Goal: Information Seeking & Learning: Learn about a topic

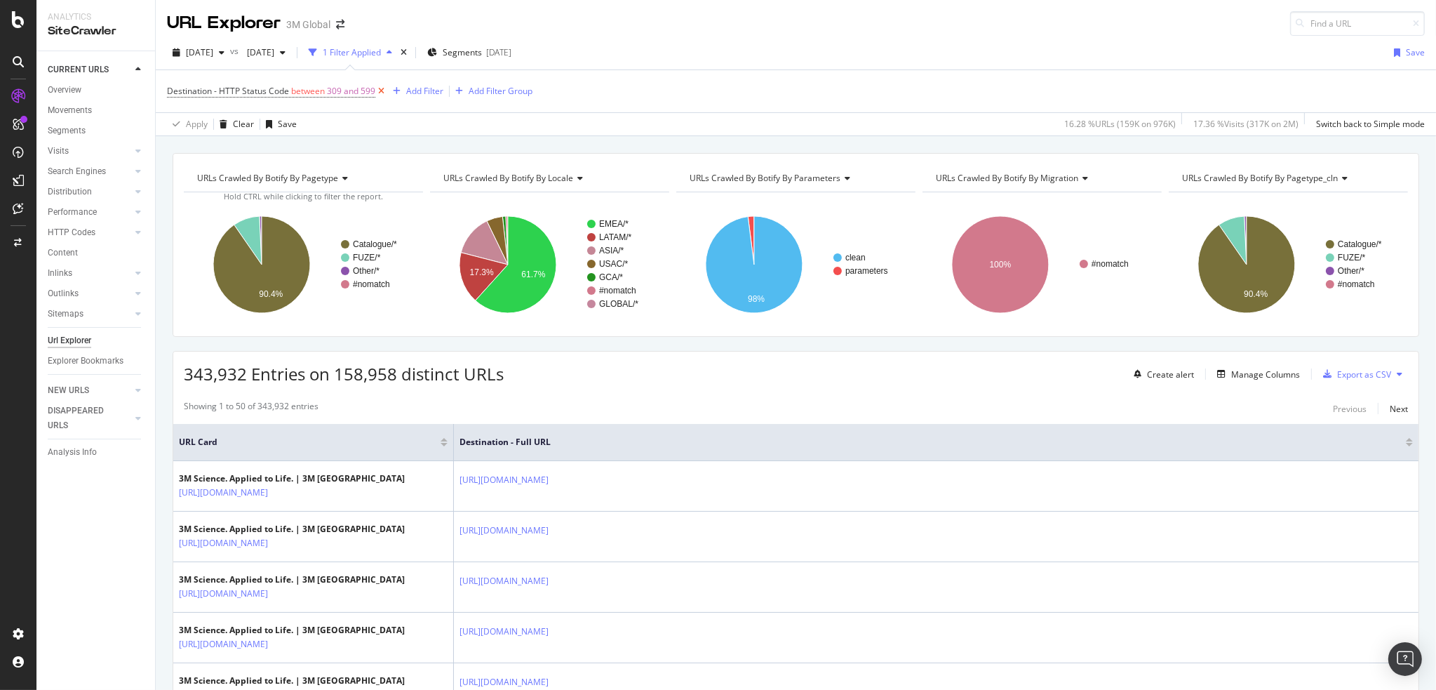
click at [382, 85] on icon at bounding box center [381, 91] width 12 height 14
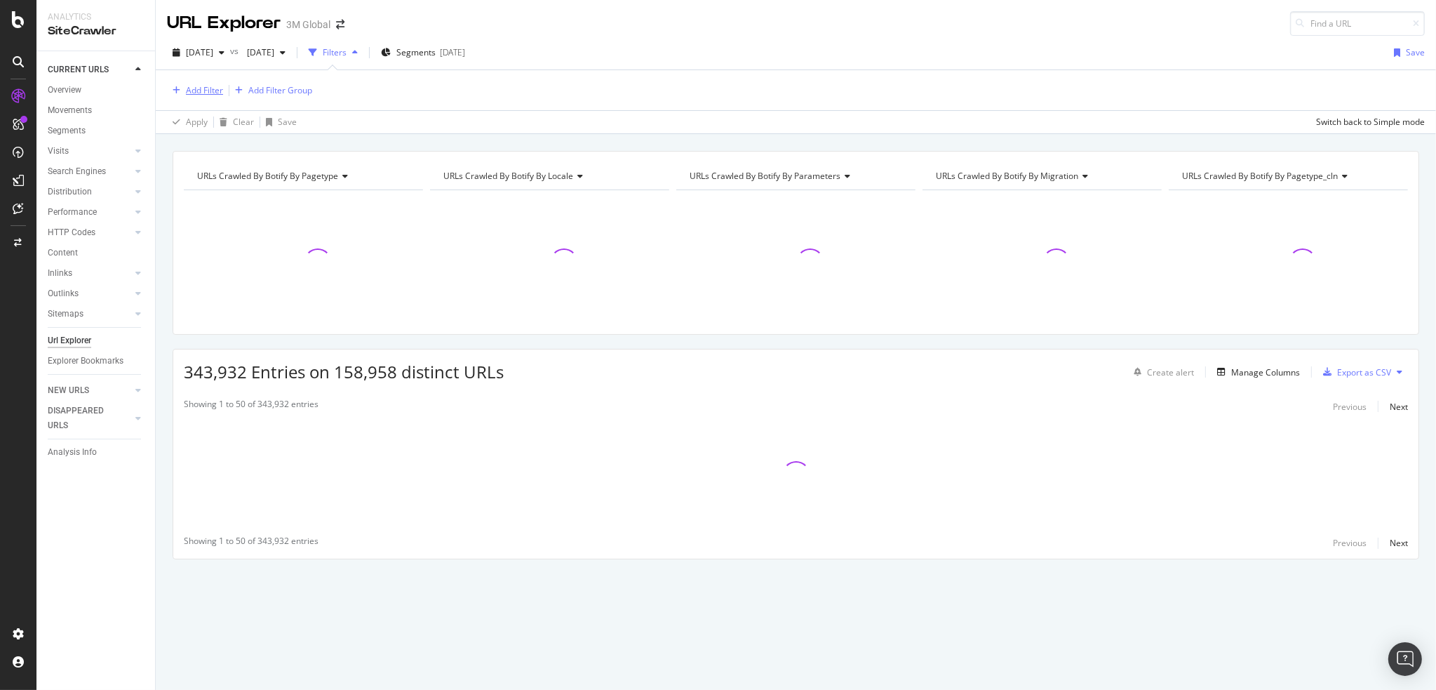
click at [194, 84] on div "Add Filter" at bounding box center [204, 90] width 37 height 12
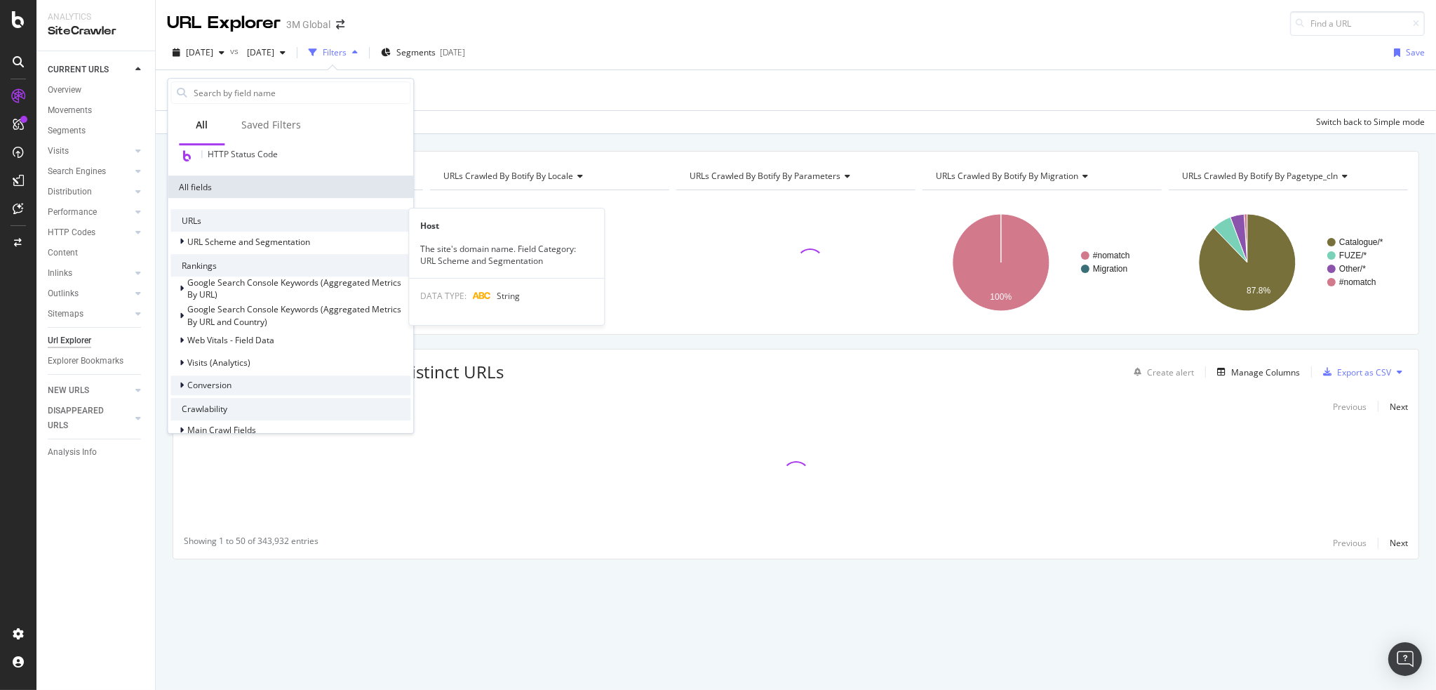
scroll to position [327, 0]
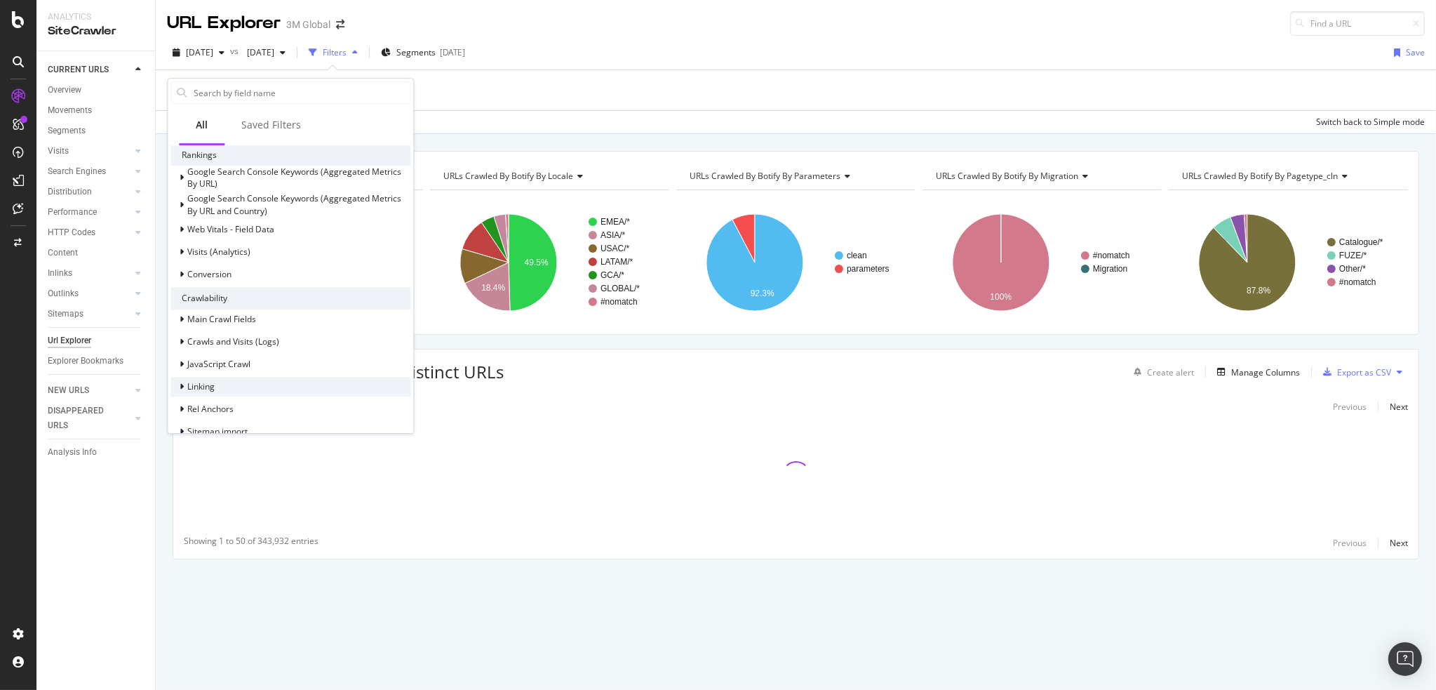
click at [180, 386] on icon at bounding box center [182, 386] width 4 height 8
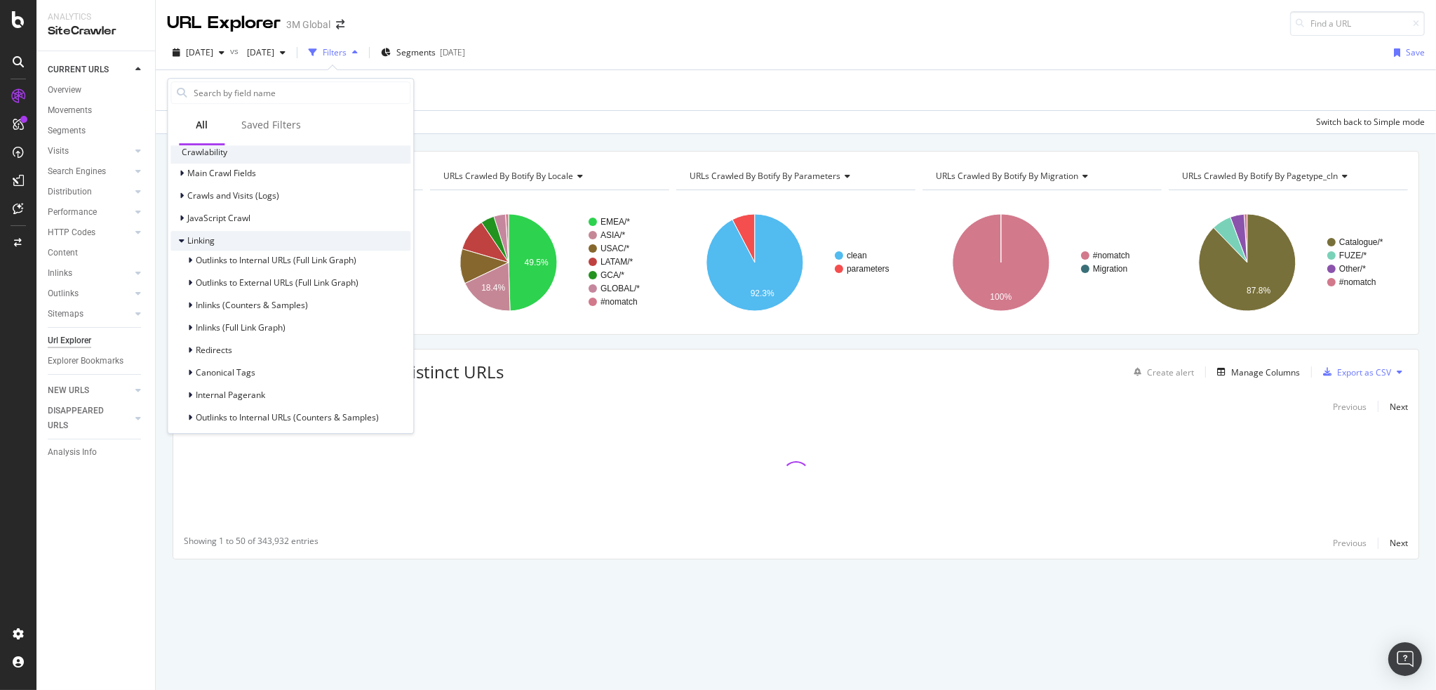
scroll to position [491, 0]
click at [189, 241] on icon at bounding box center [190, 242] width 4 height 8
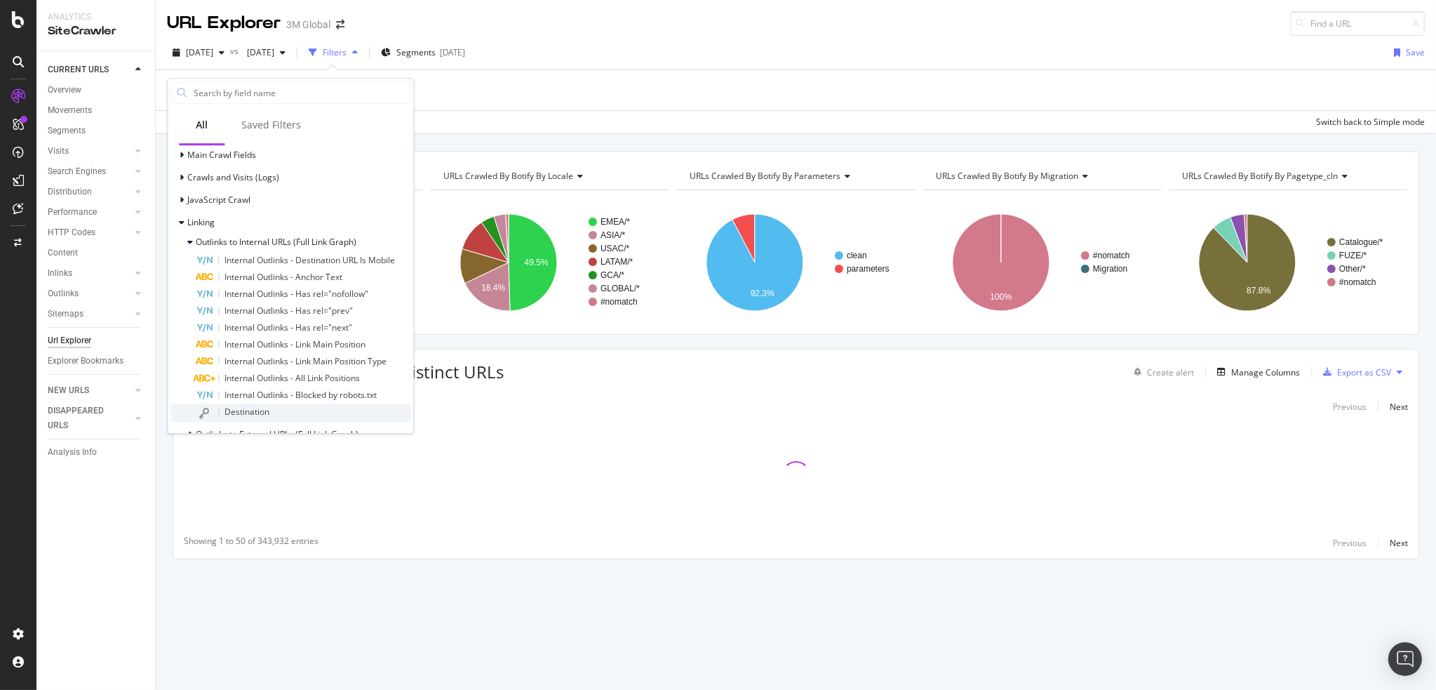
click at [239, 406] on span "Destination" at bounding box center [246, 411] width 45 height 12
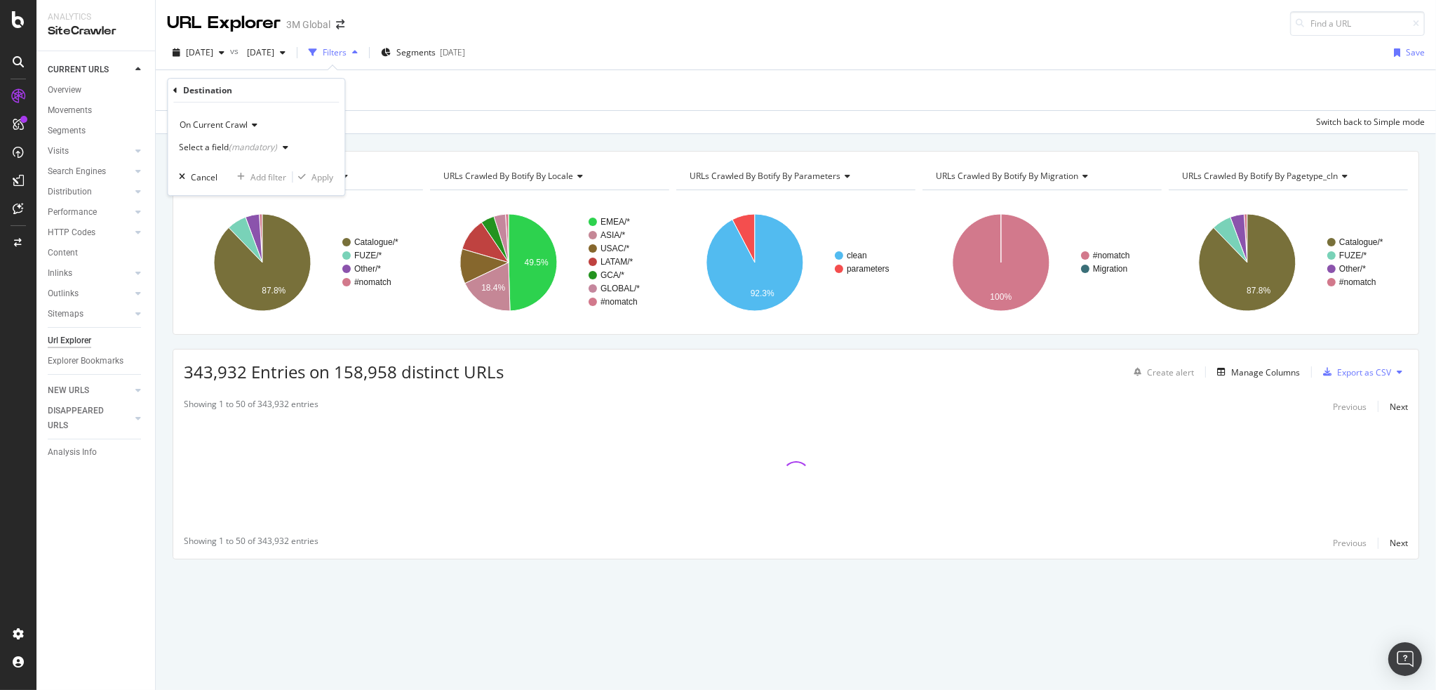
click at [217, 148] on div "Select a field (mandatory)" at bounding box center [228, 147] width 98 height 8
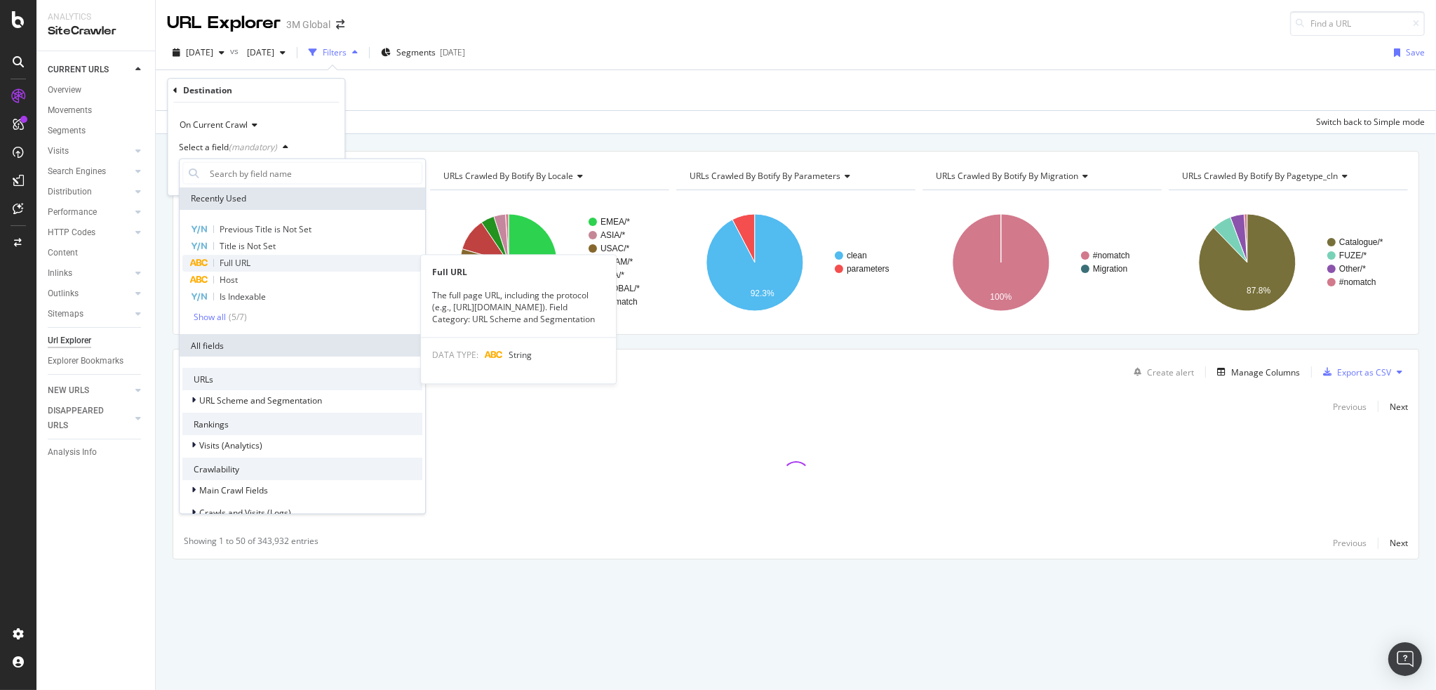
click at [255, 260] on div "Full URL" at bounding box center [302, 263] width 240 height 17
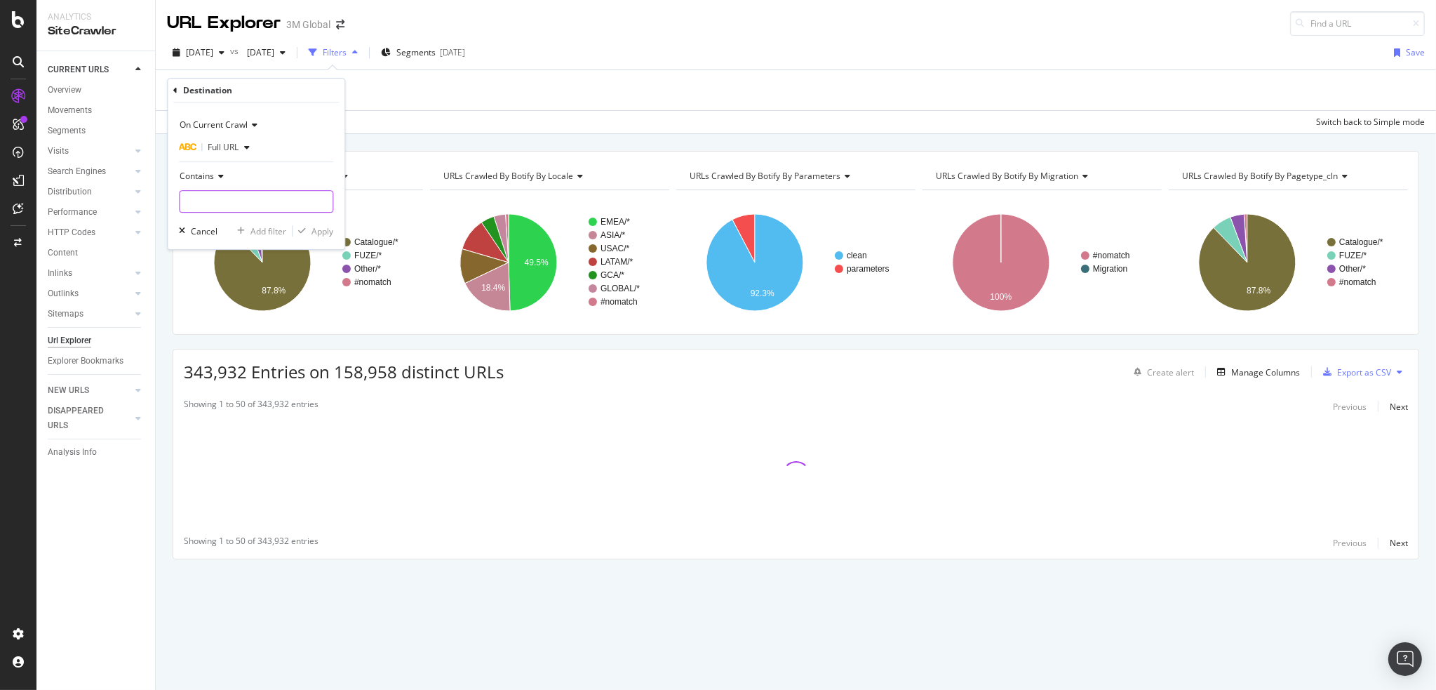
click at [220, 202] on input "text" at bounding box center [256, 201] width 153 height 22
drag, startPoint x: 248, startPoint y: 200, endPoint x: 157, endPoint y: 199, distance: 91.2
click at [157, 199] on body "Analytics SiteCrawler CURRENT URLS Overview Movements Segments Visits Analysis …" at bounding box center [718, 345] width 1436 height 690
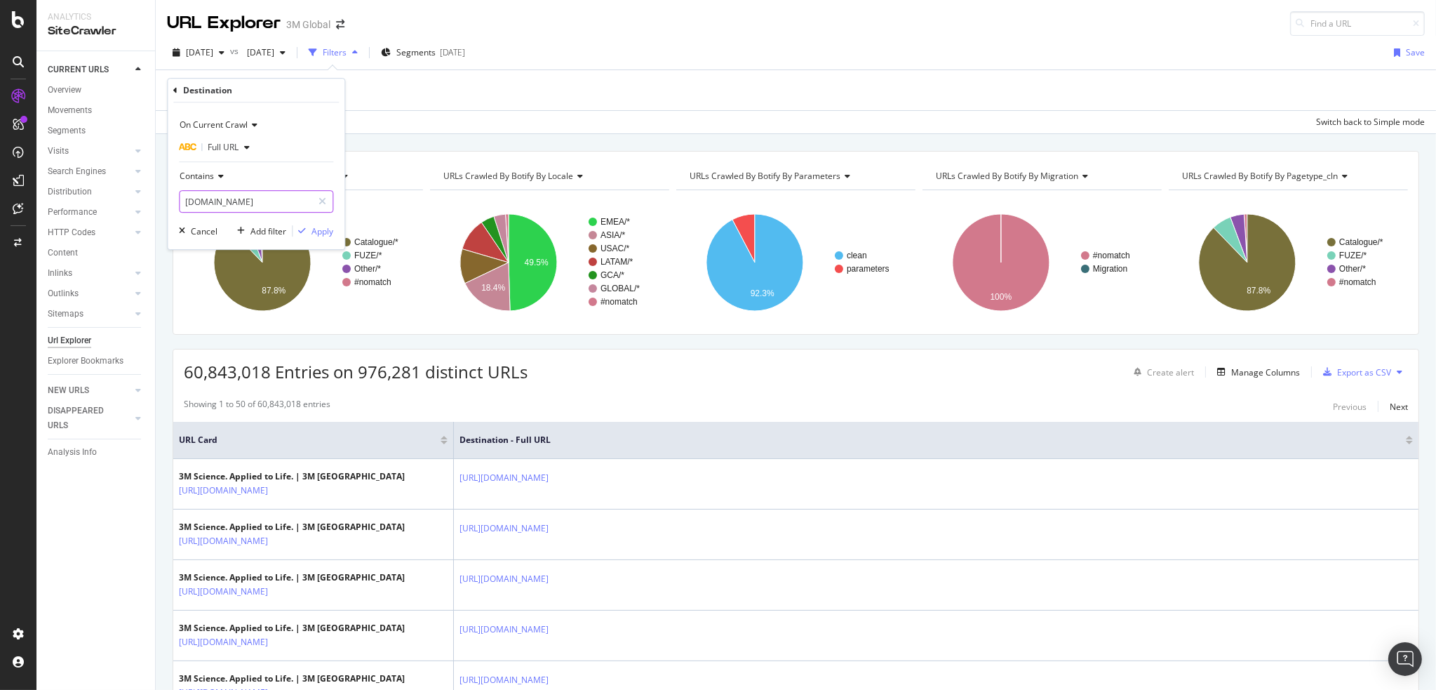
type input "[DOMAIN_NAME]"
click at [321, 222] on div "On Current Crawl Full URL Contains [DOMAIN_NAME] Cancel Add filter Apply" at bounding box center [256, 175] width 177 height 147
click at [318, 227] on div "Apply" at bounding box center [322, 231] width 22 height 12
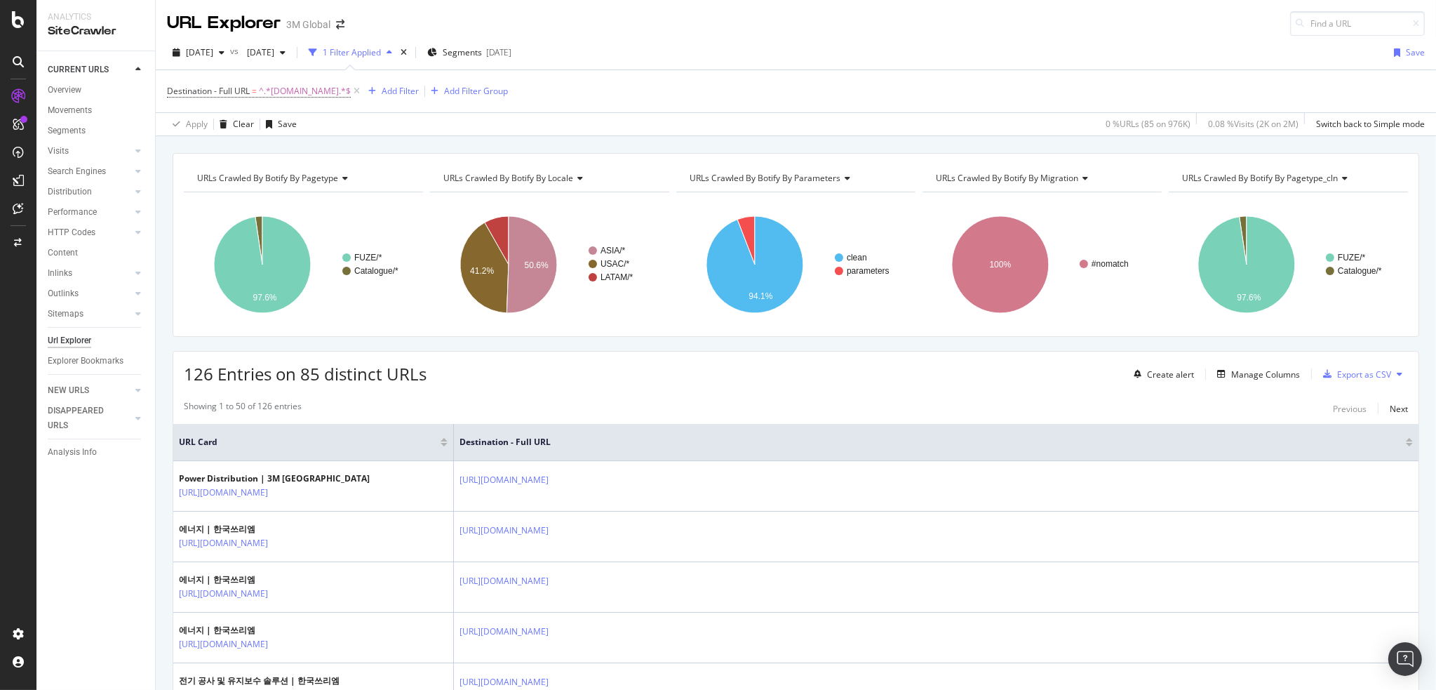
click at [654, 382] on div "126 Entries on 85 distinct URLs Create alert Manage Columns Export as CSV" at bounding box center [795, 368] width 1245 height 34
click at [804, 377] on div "126 Entries on 85 distinct URLs Create alert Manage Columns Export as CSV" at bounding box center [795, 368] width 1245 height 34
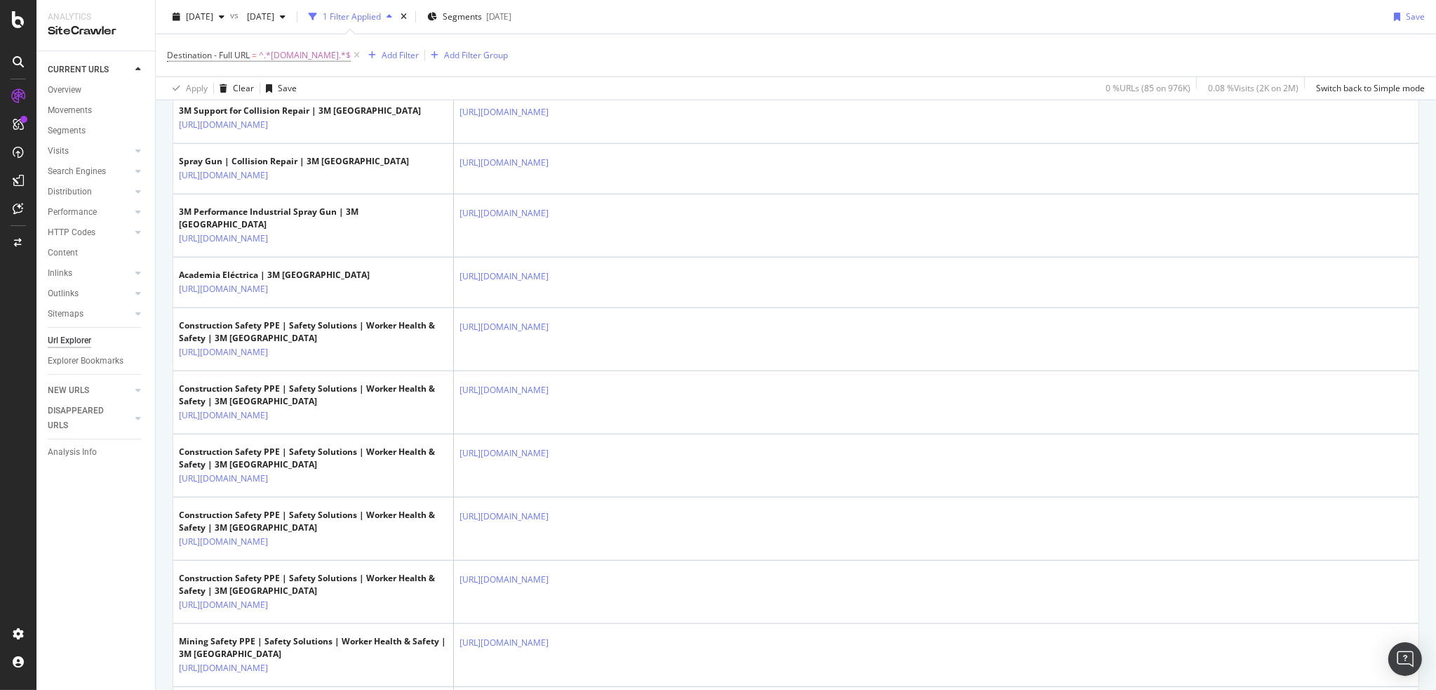
scroll to position [1964, 0]
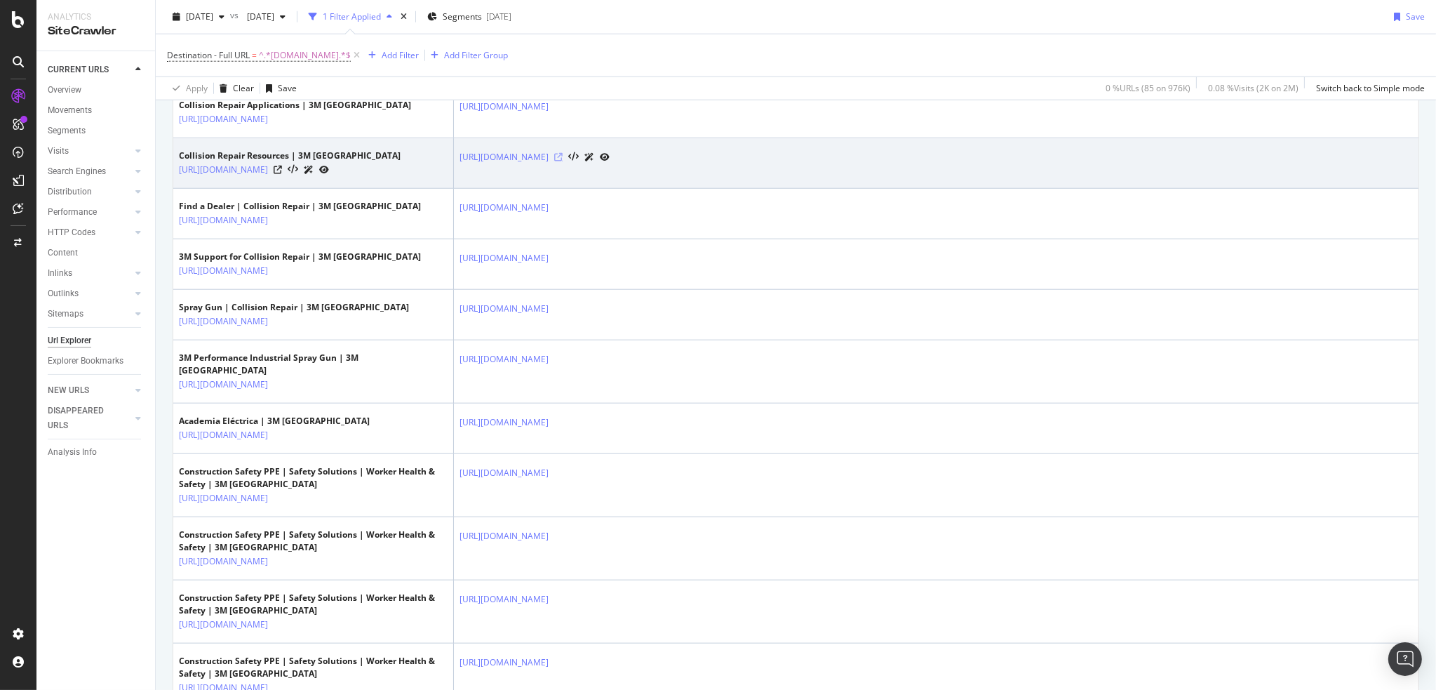
click at [563, 161] on icon at bounding box center [558, 157] width 8 height 8
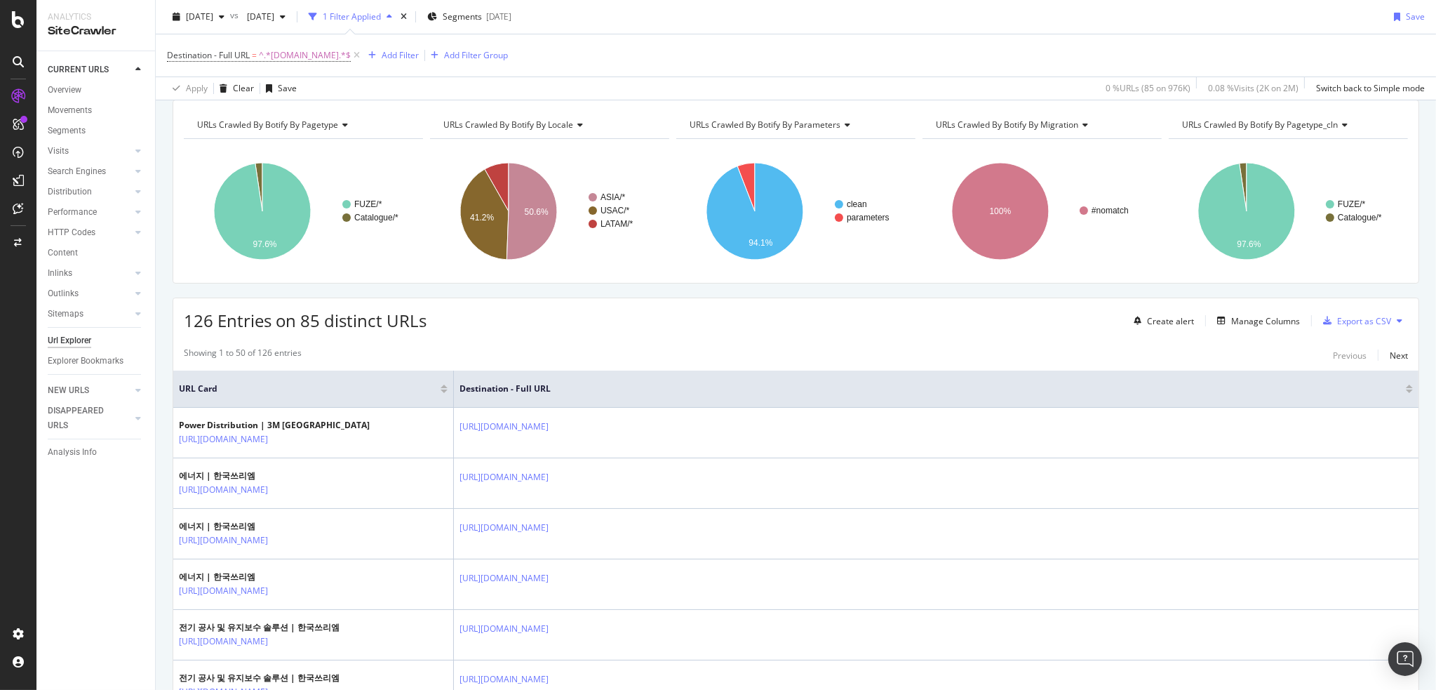
scroll to position [0, 0]
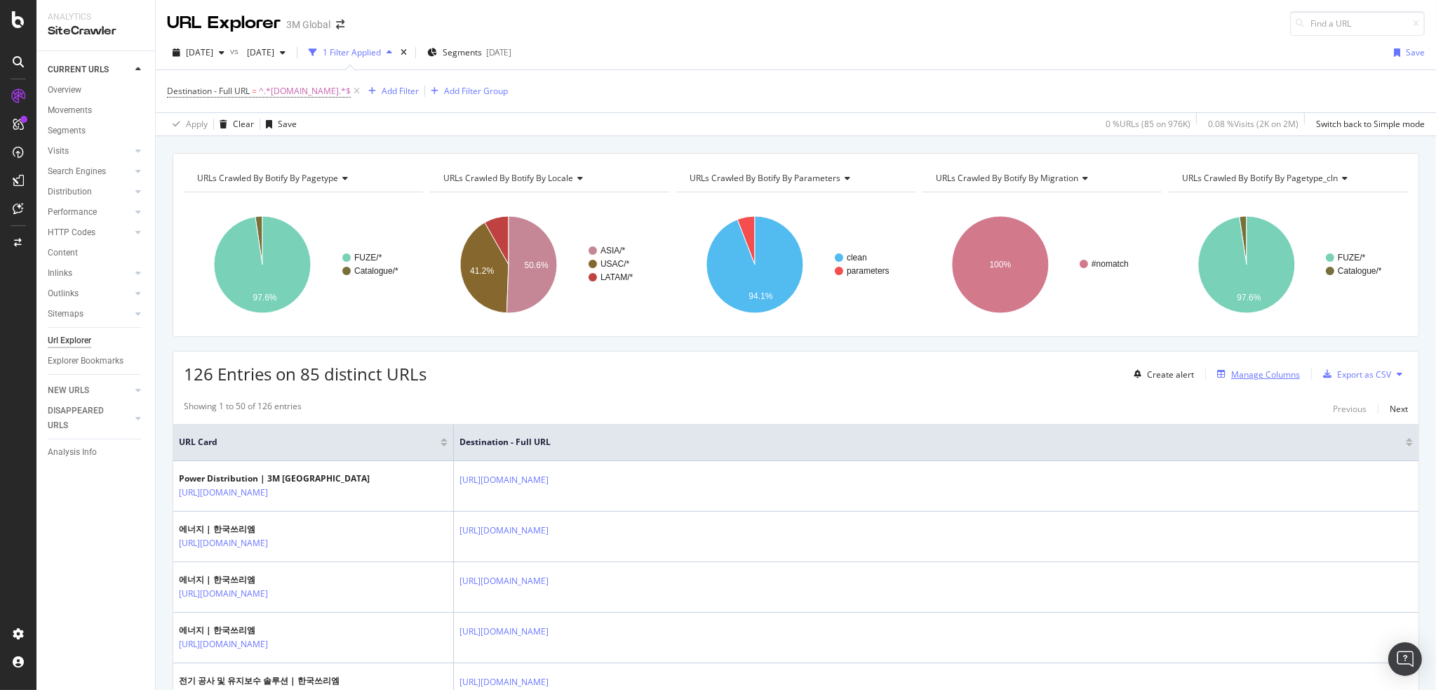
click at [1246, 370] on div "Manage Columns" at bounding box center [1265, 374] width 69 height 12
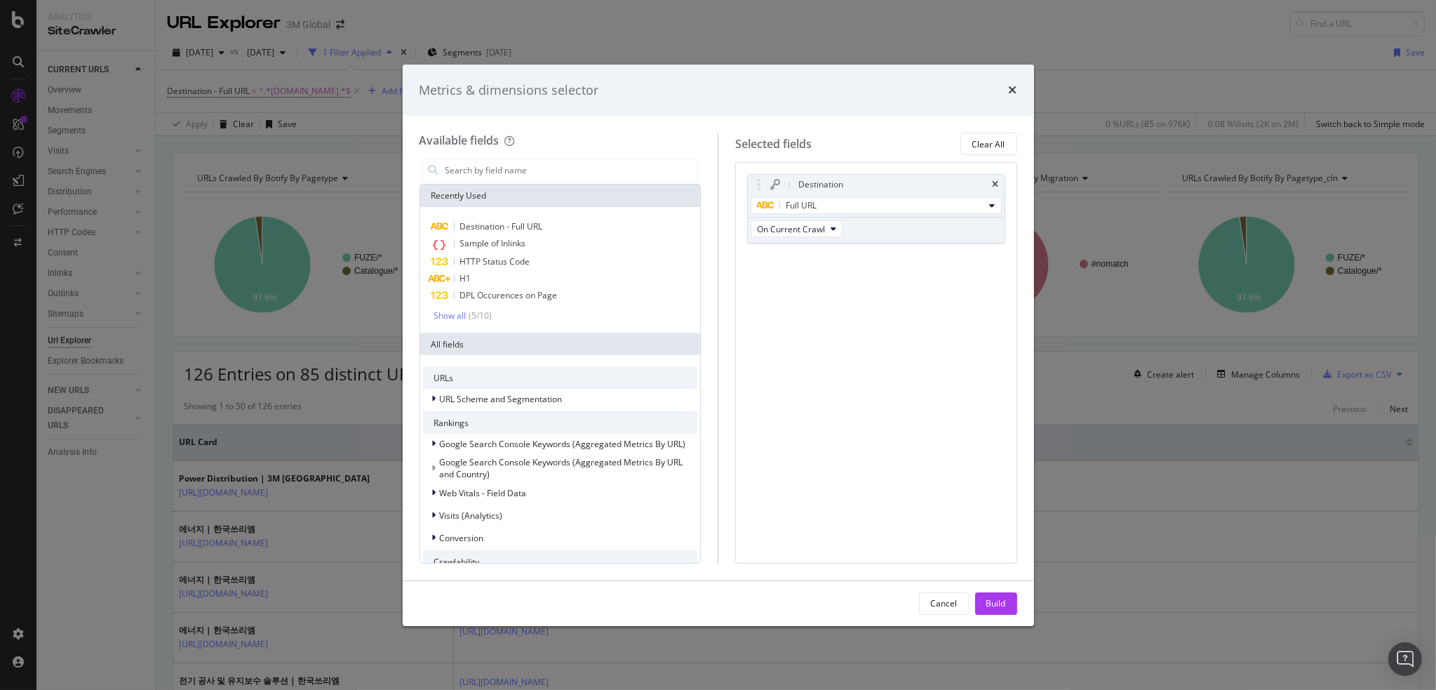
click at [1138, 396] on div "Metrics & dimensions selector Available fields Recently Used Destination - Full…" at bounding box center [718, 345] width 1436 height 690
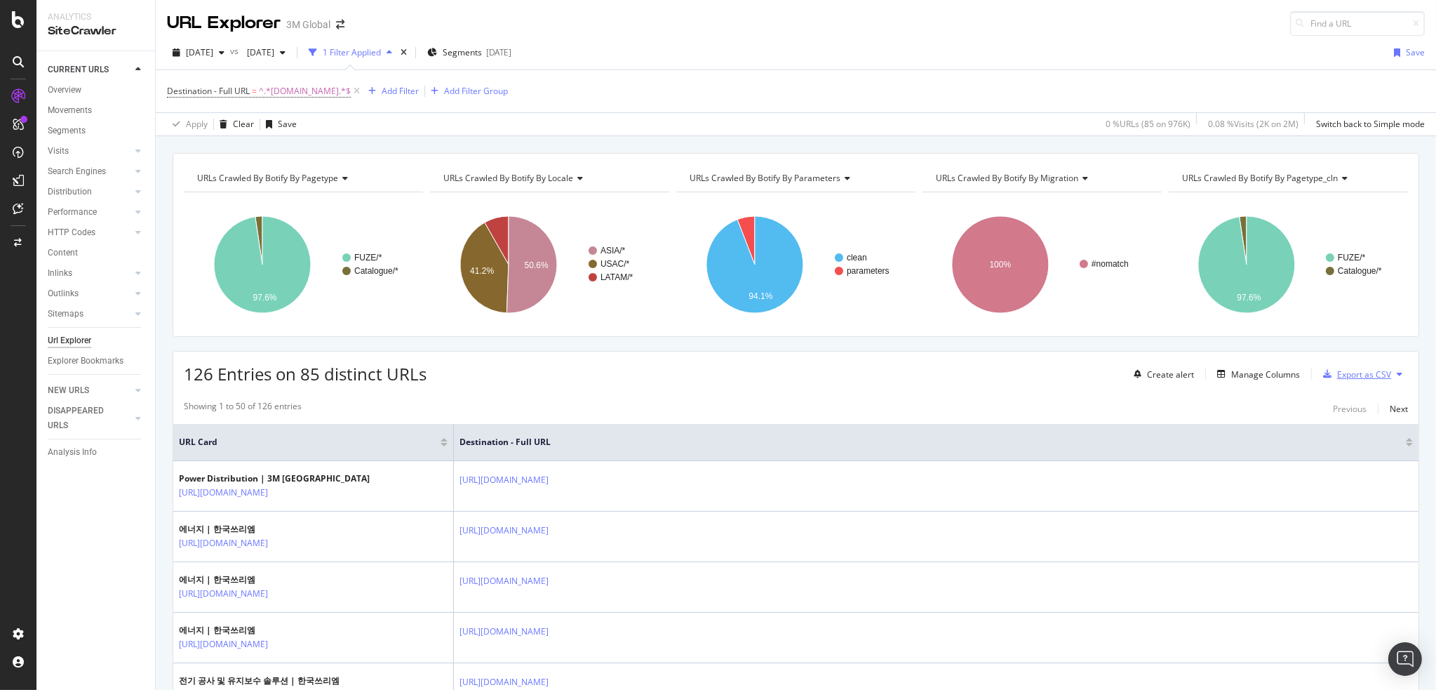
click at [1337, 376] on div "Export as CSV" at bounding box center [1364, 374] width 54 height 12
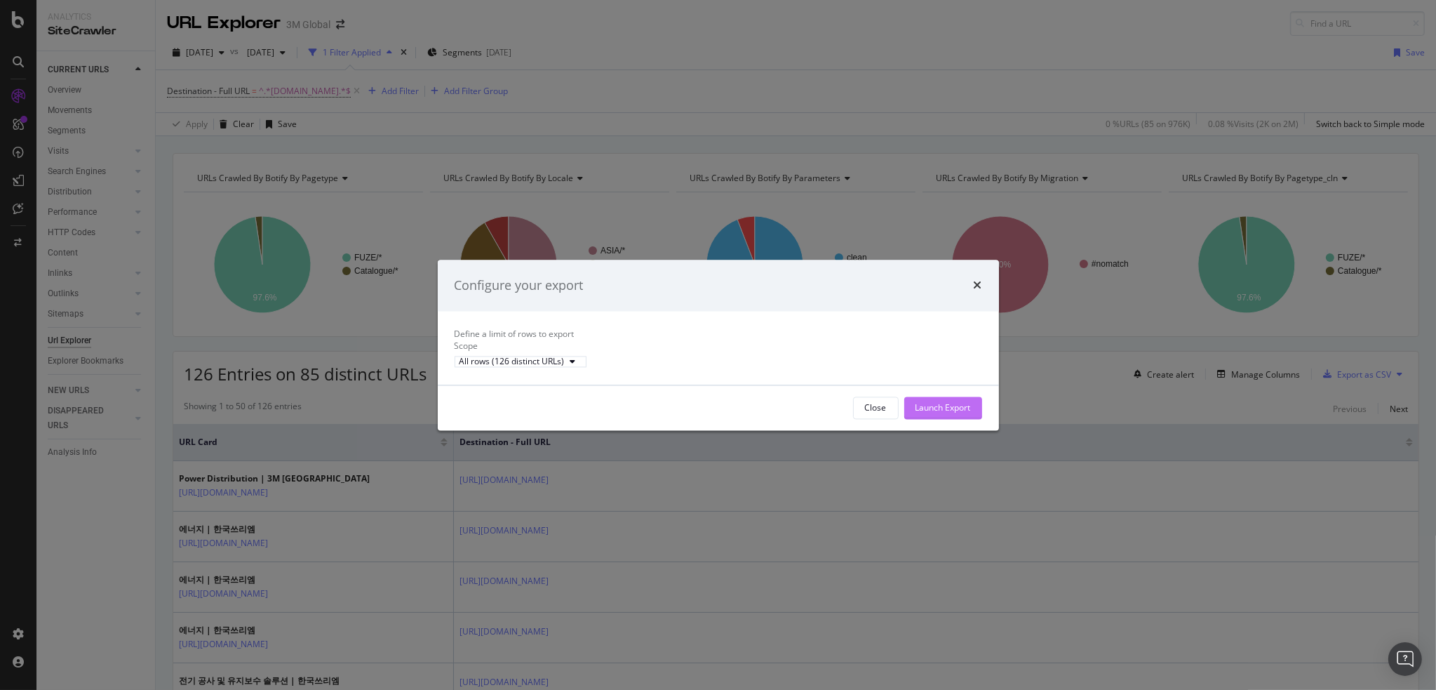
click at [917, 413] on div "Launch Export" at bounding box center [942, 407] width 55 height 12
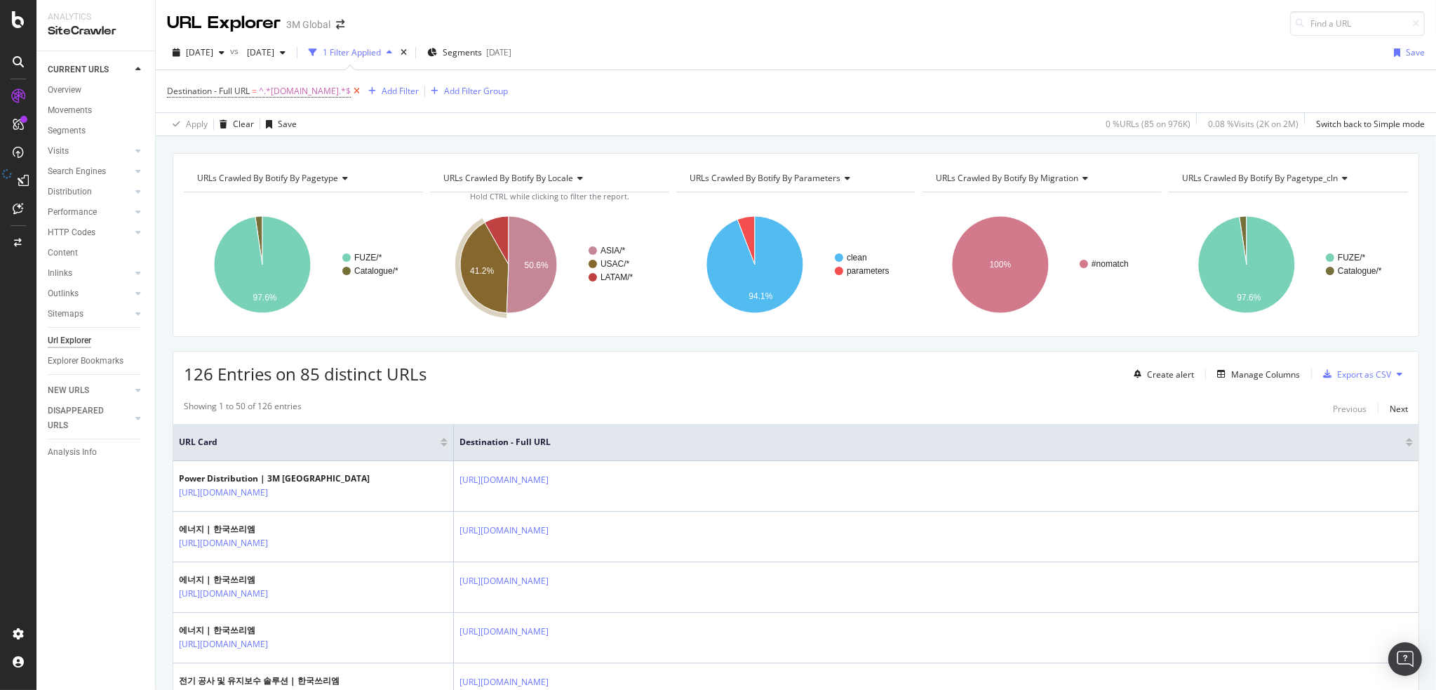
click at [351, 86] on icon at bounding box center [357, 91] width 12 height 14
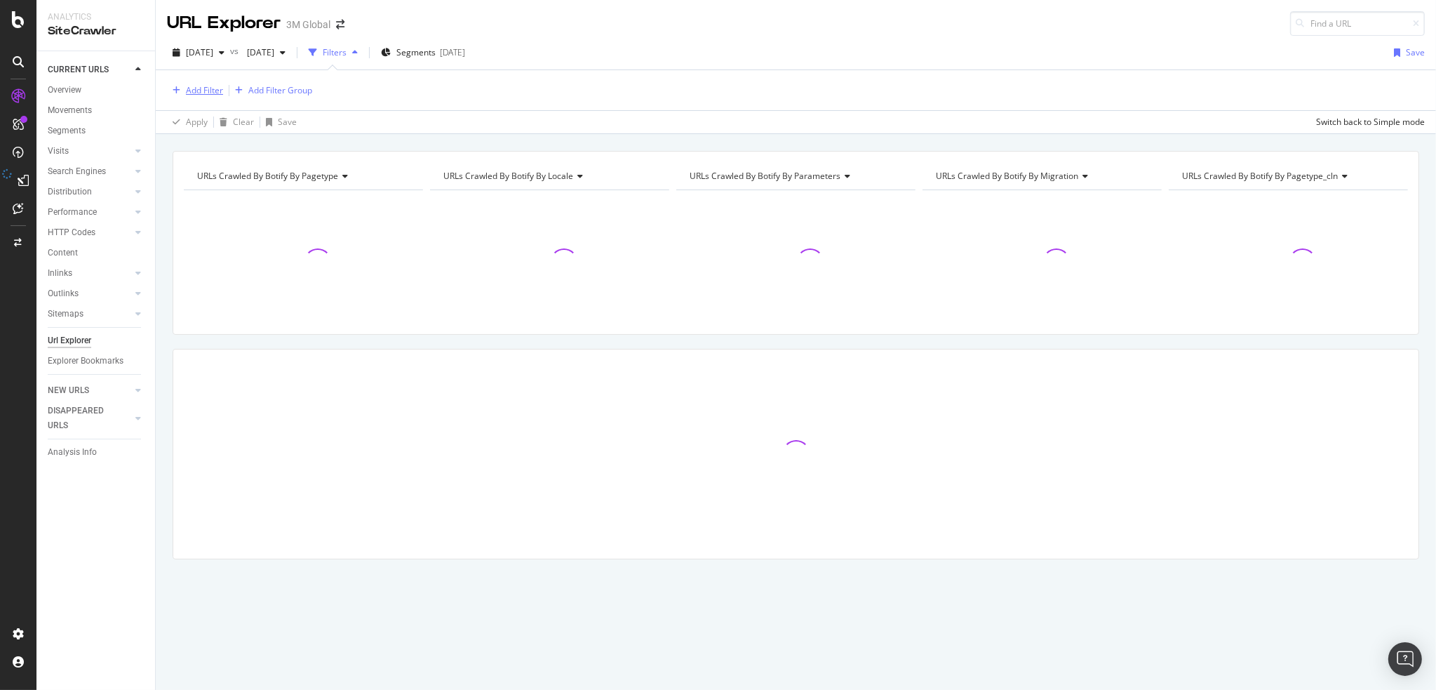
click at [208, 84] on div "Add Filter" at bounding box center [204, 90] width 37 height 12
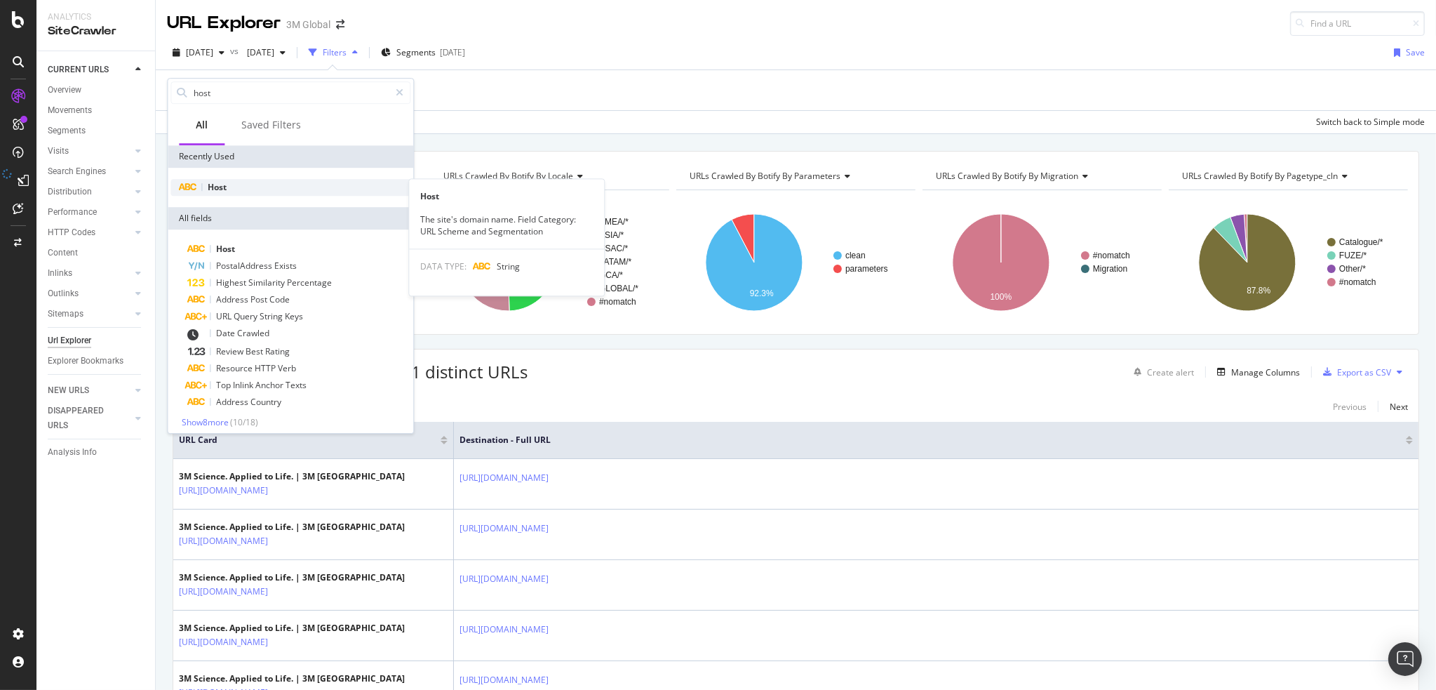
type input "host"
click at [224, 182] on span "Host" at bounding box center [217, 187] width 19 height 12
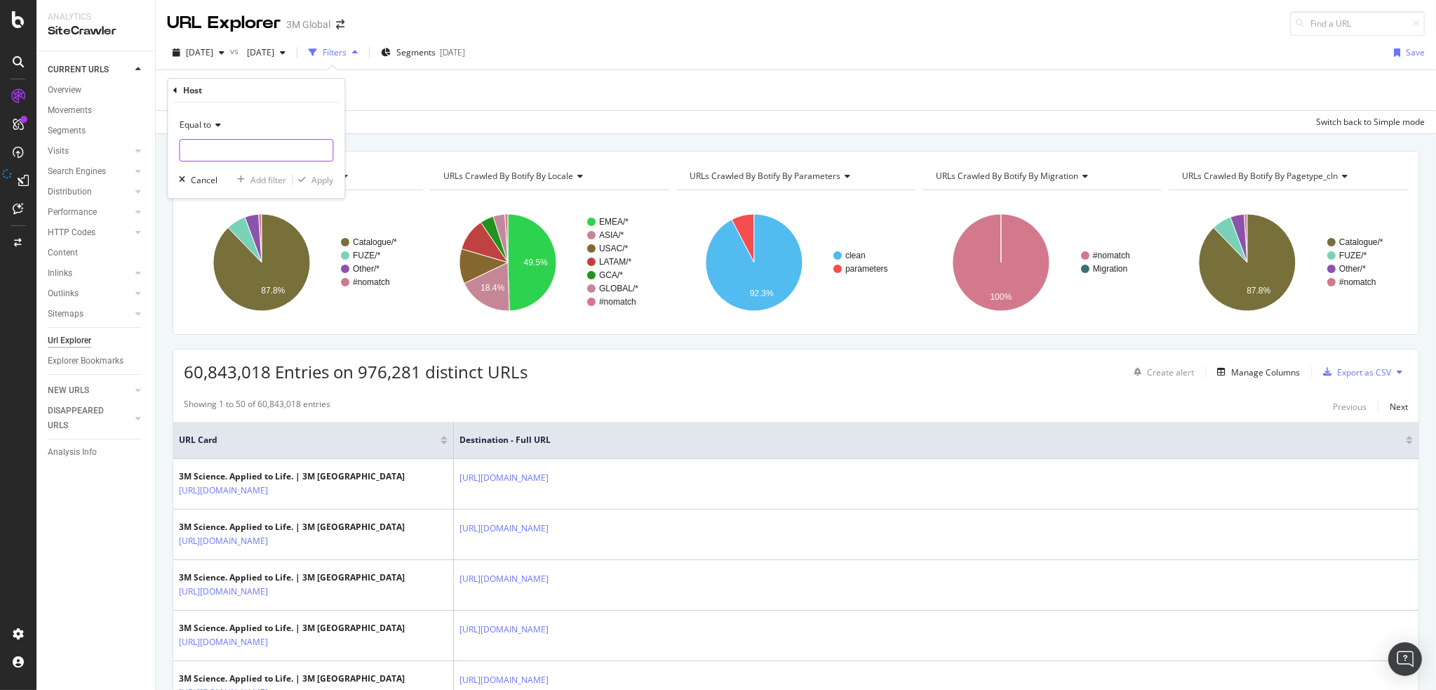
click at [226, 144] on input "text" at bounding box center [256, 150] width 153 height 22
paste input "[DOMAIN_NAME]"
type input "[DOMAIN_NAME]"
click at [317, 175] on div "Apply" at bounding box center [322, 180] width 22 height 12
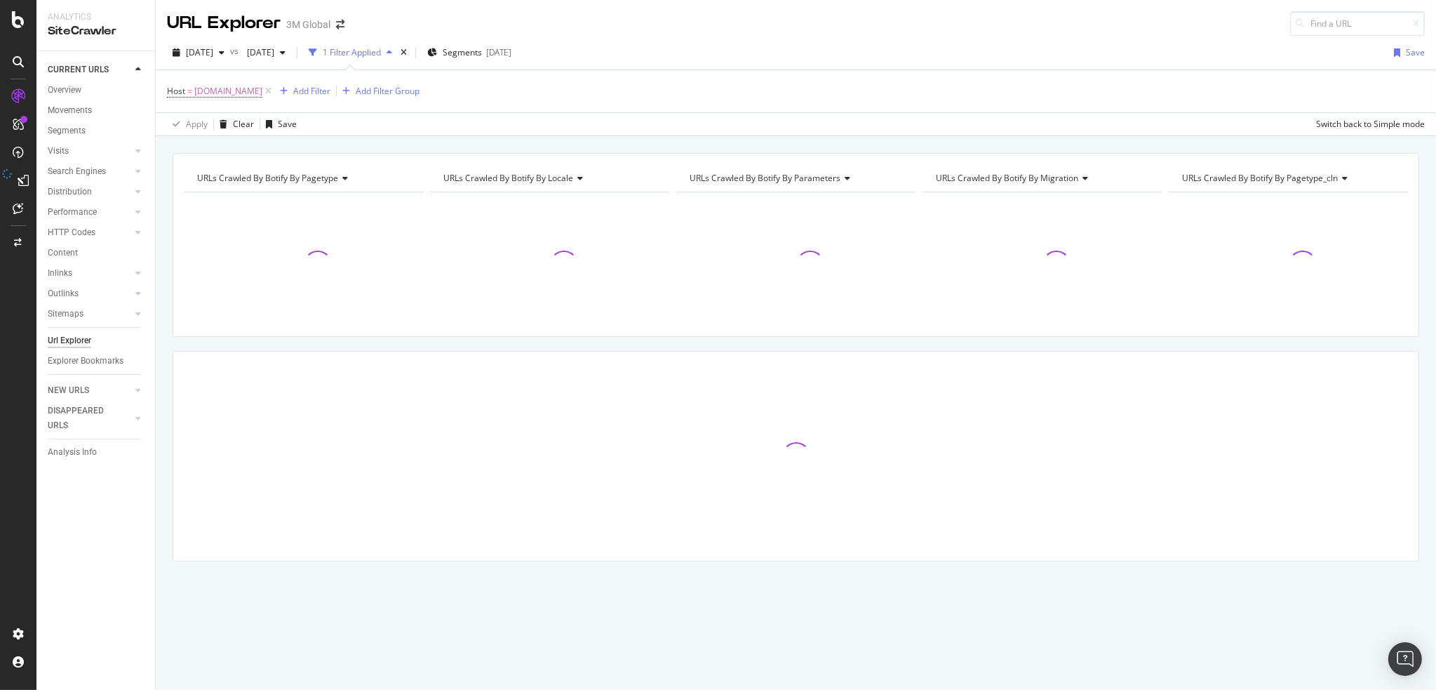
click at [783, 74] on div "Host = [DOMAIN_NAME] Add Filter Add Filter Group" at bounding box center [796, 91] width 1258 height 42
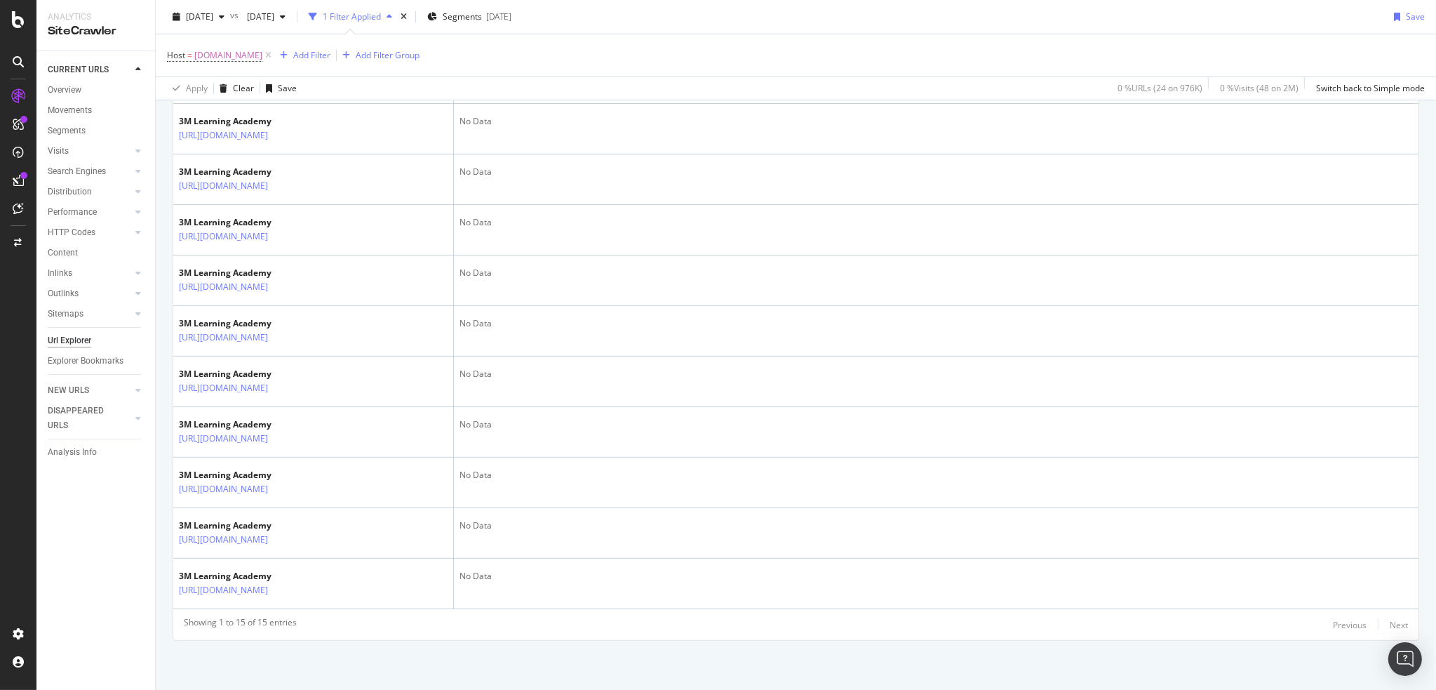
scroll to position [766, 0]
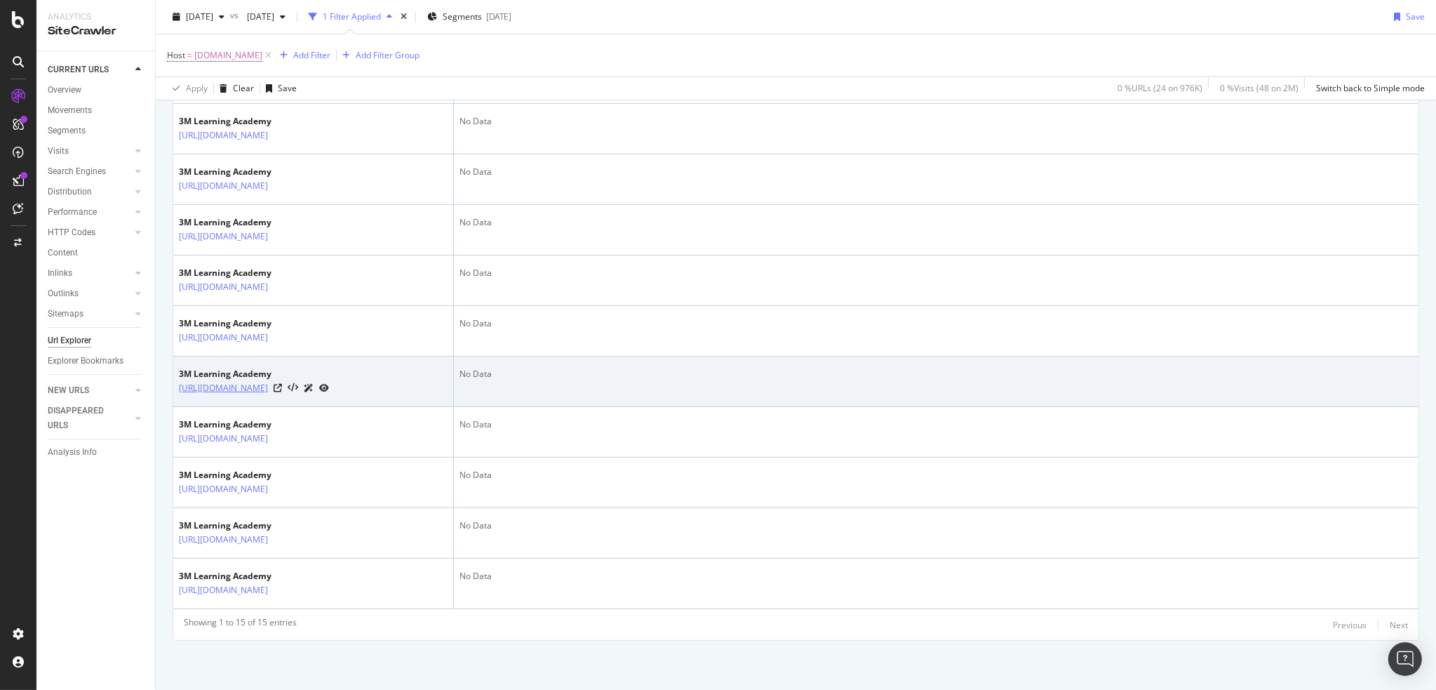
click at [268, 381] on link "[URL][DOMAIN_NAME]" at bounding box center [223, 388] width 89 height 14
click at [282, 384] on icon at bounding box center [278, 388] width 8 height 8
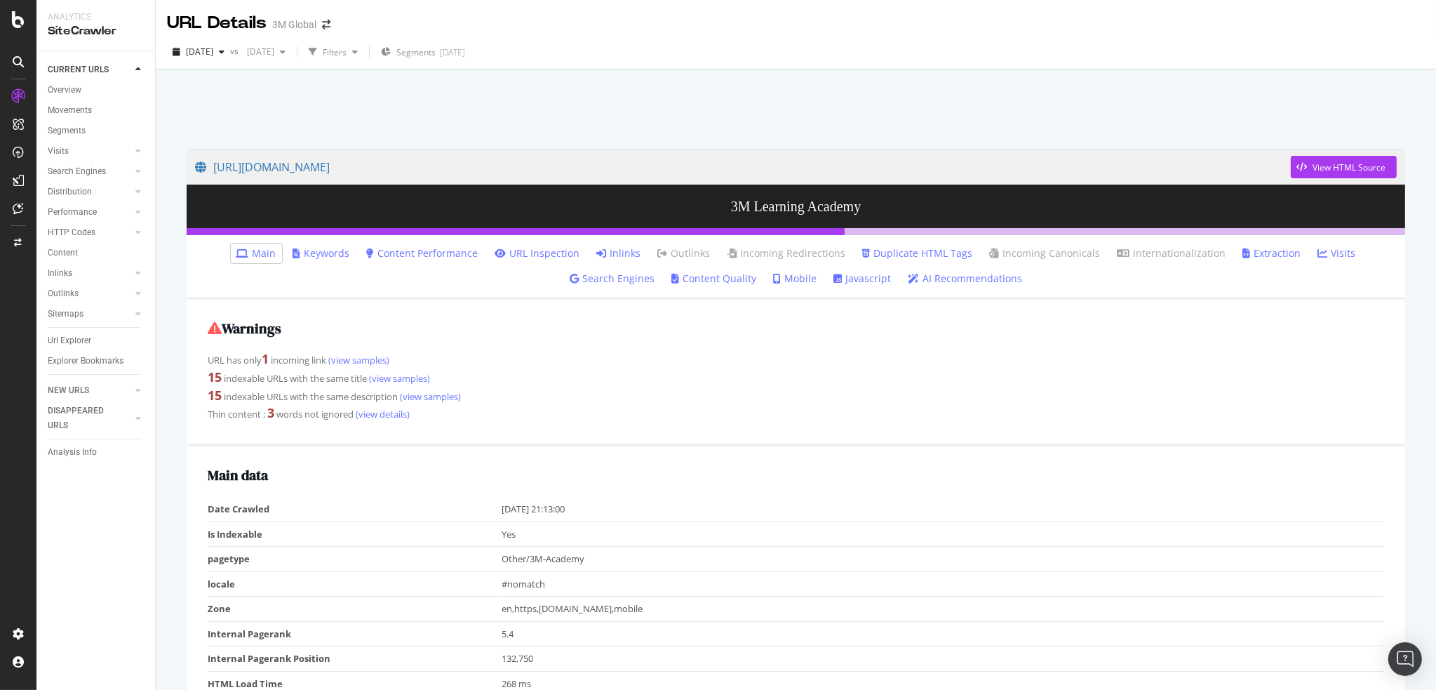
click at [581, 361] on div "URL has only 1 incoming link (view samples)" at bounding box center [796, 359] width 1176 height 18
click at [1327, 161] on div "View HTML Source" at bounding box center [1348, 167] width 73 height 12
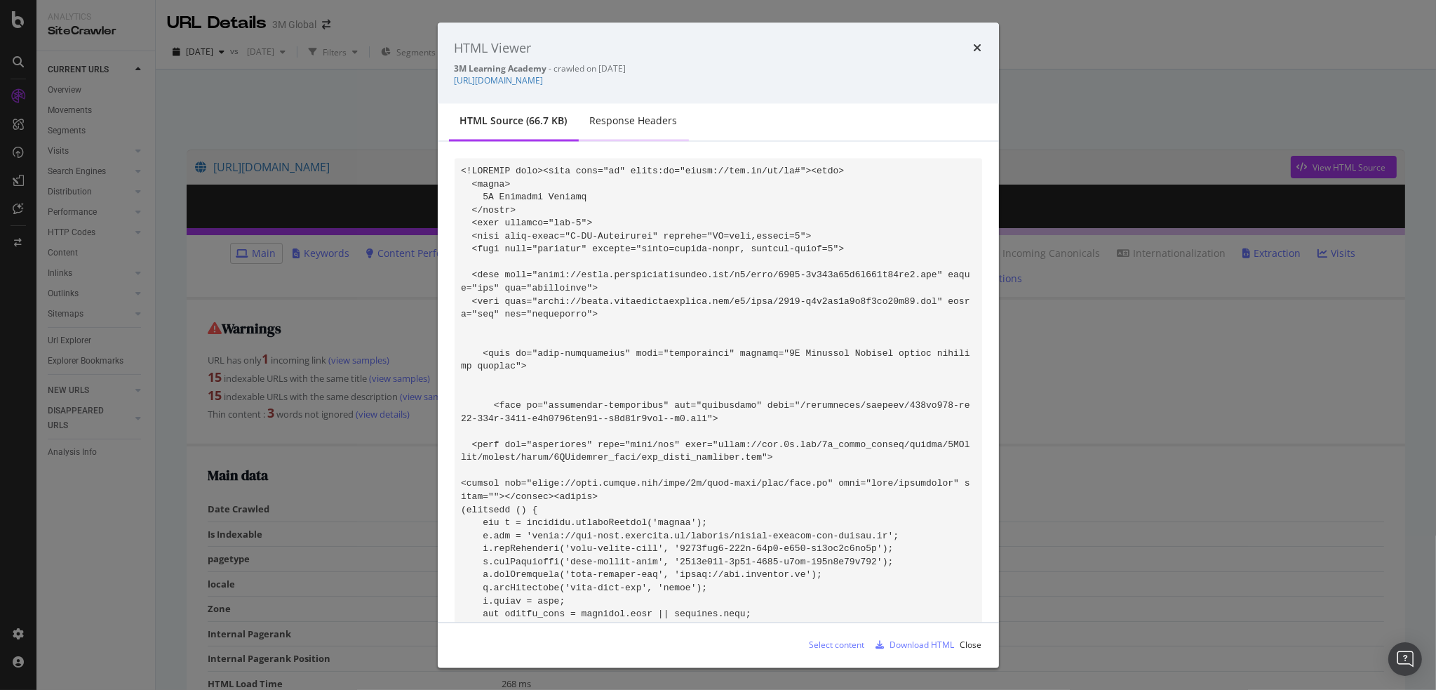
click at [637, 116] on div "Response Headers" at bounding box center [634, 121] width 88 height 14
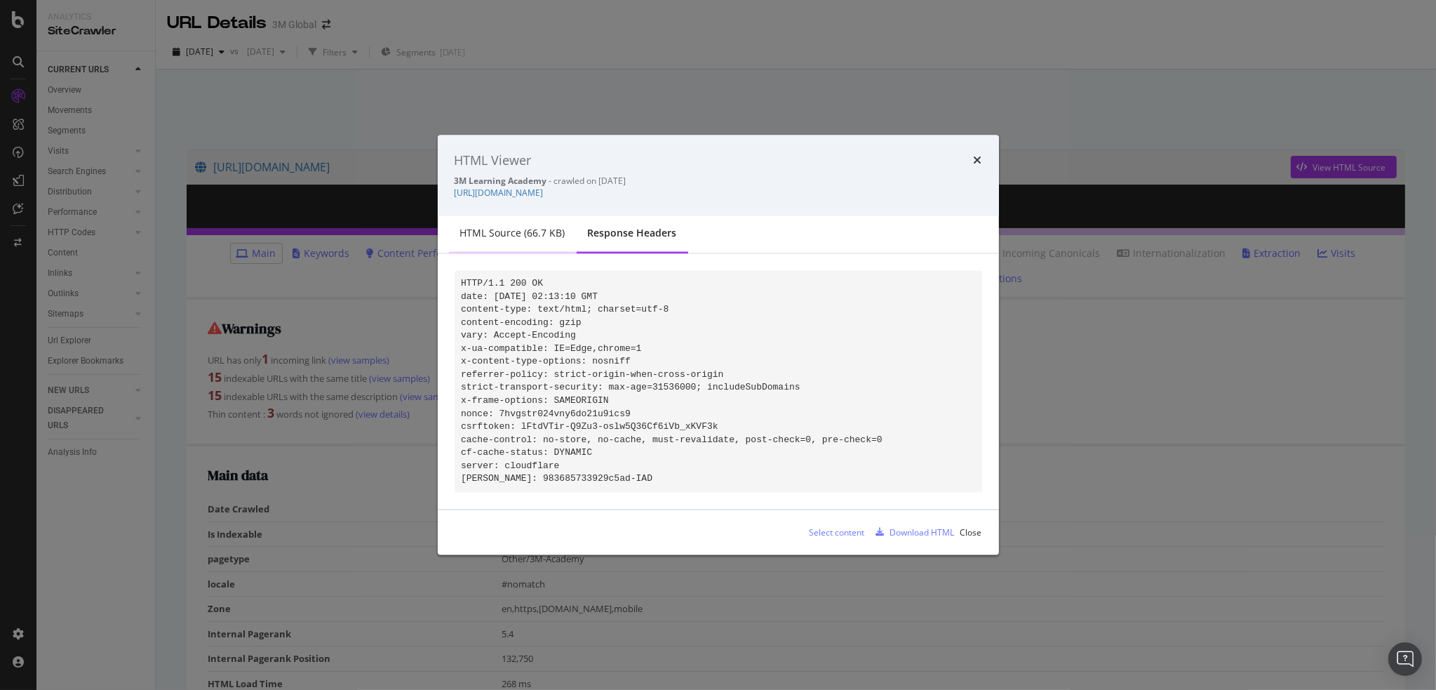
click at [503, 227] on div "HTML source (66.7 KB)" at bounding box center [512, 234] width 105 height 14
